Goal: Task Accomplishment & Management: Use online tool/utility

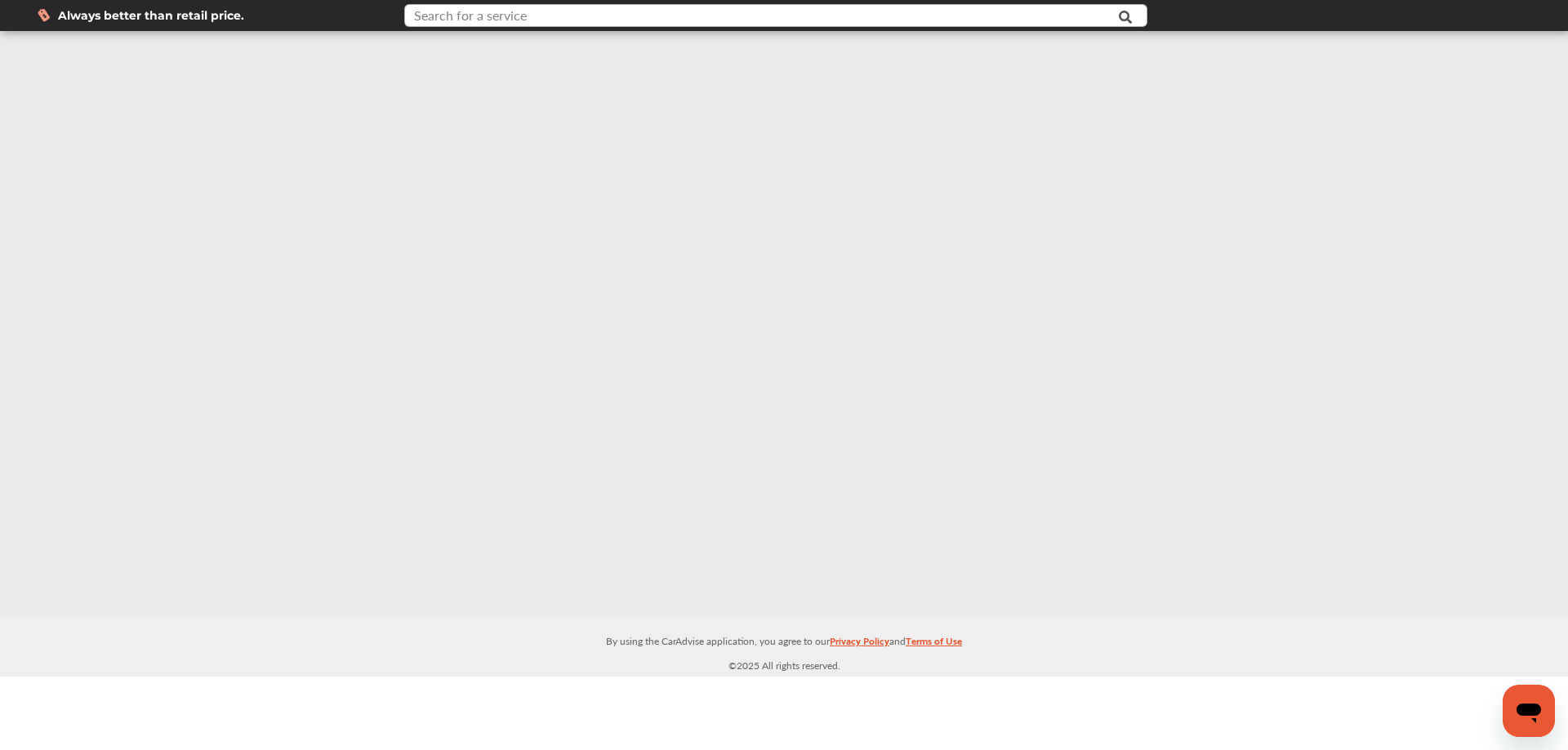
click at [938, 26] on input "text" at bounding box center [741, 17] width 670 height 25
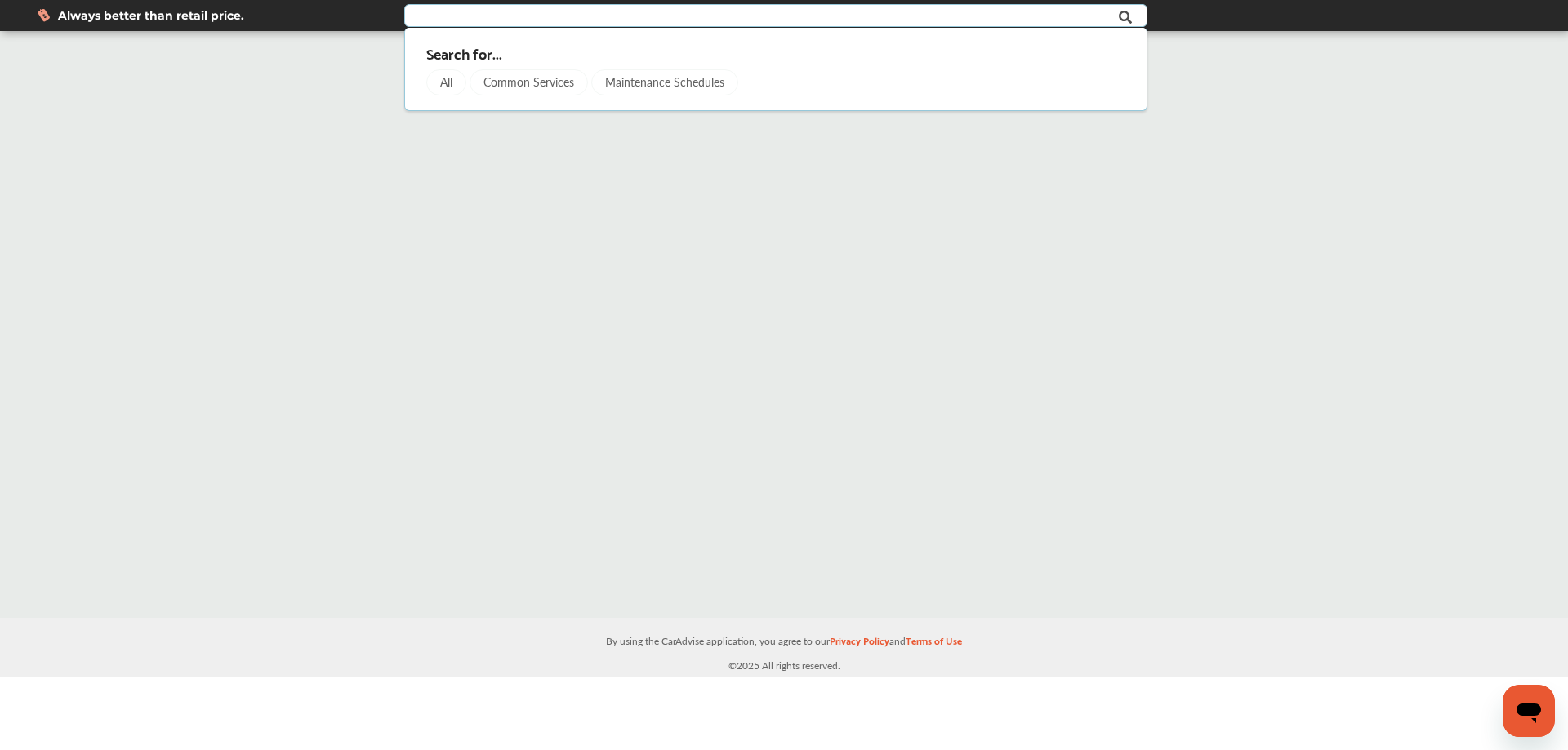
click at [443, 81] on div "All" at bounding box center [446, 83] width 40 height 26
